Goal: Check status

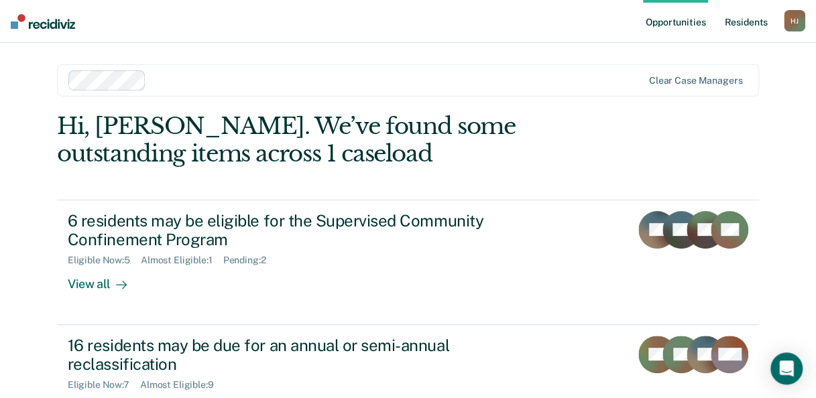
click at [738, 23] on link "Resident s" at bounding box center [745, 21] width 49 height 43
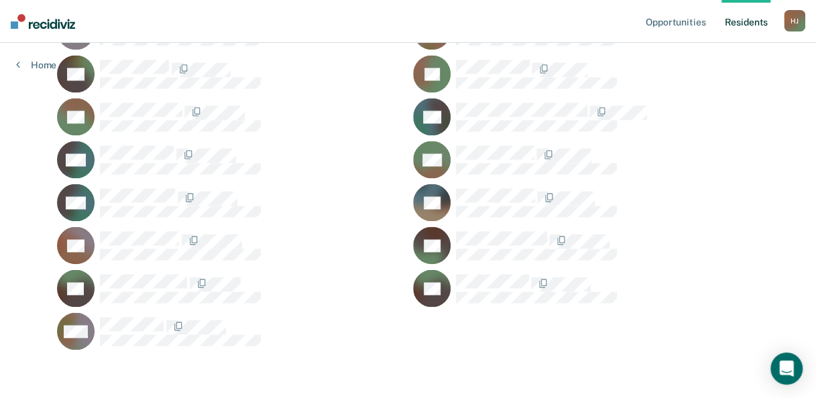
scroll to position [965, 0]
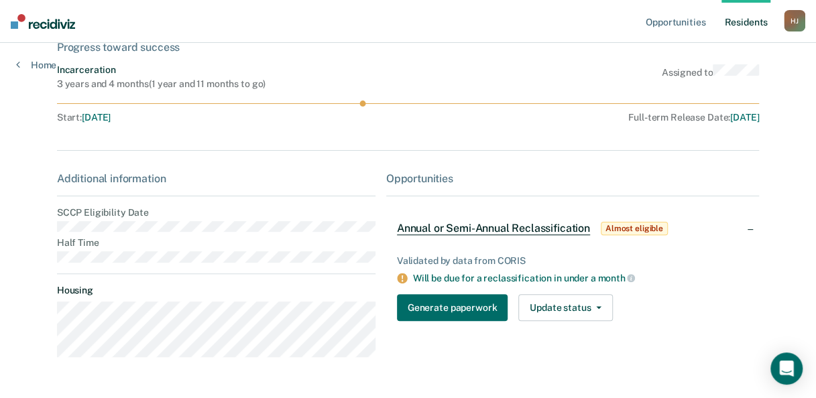
scroll to position [54, 0]
